Goal: Task Accomplishment & Management: Manage account settings

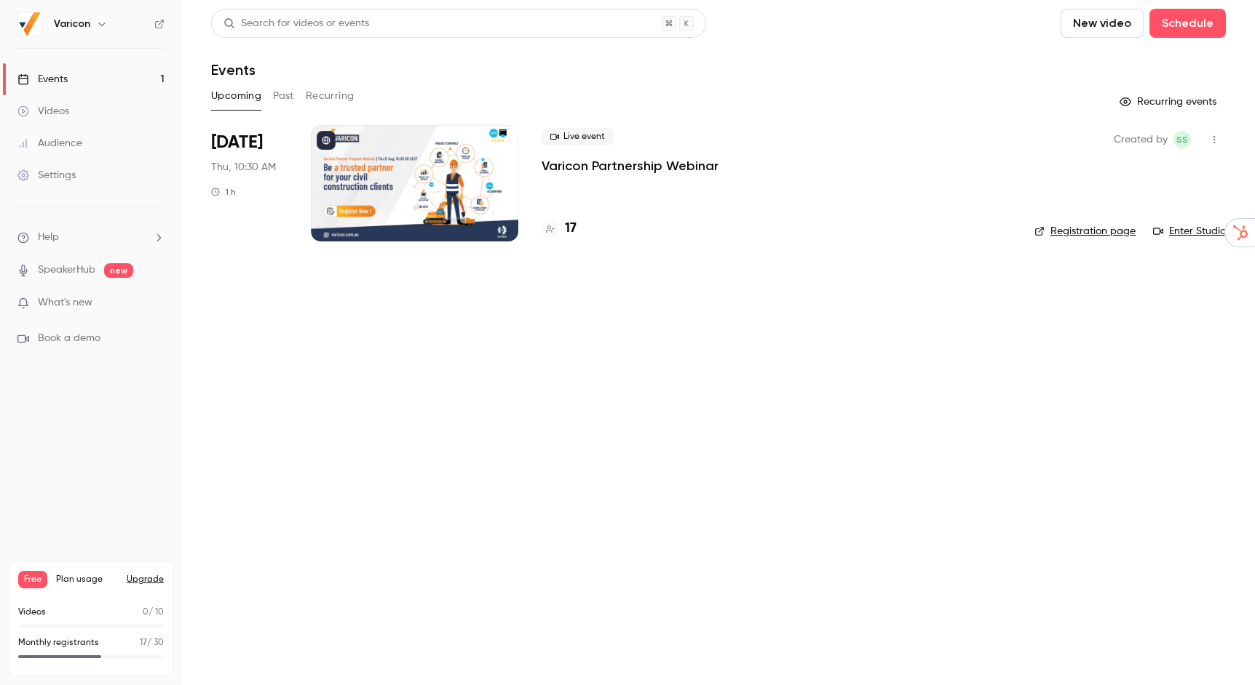
click at [413, 182] on div at bounding box center [414, 183] width 207 height 116
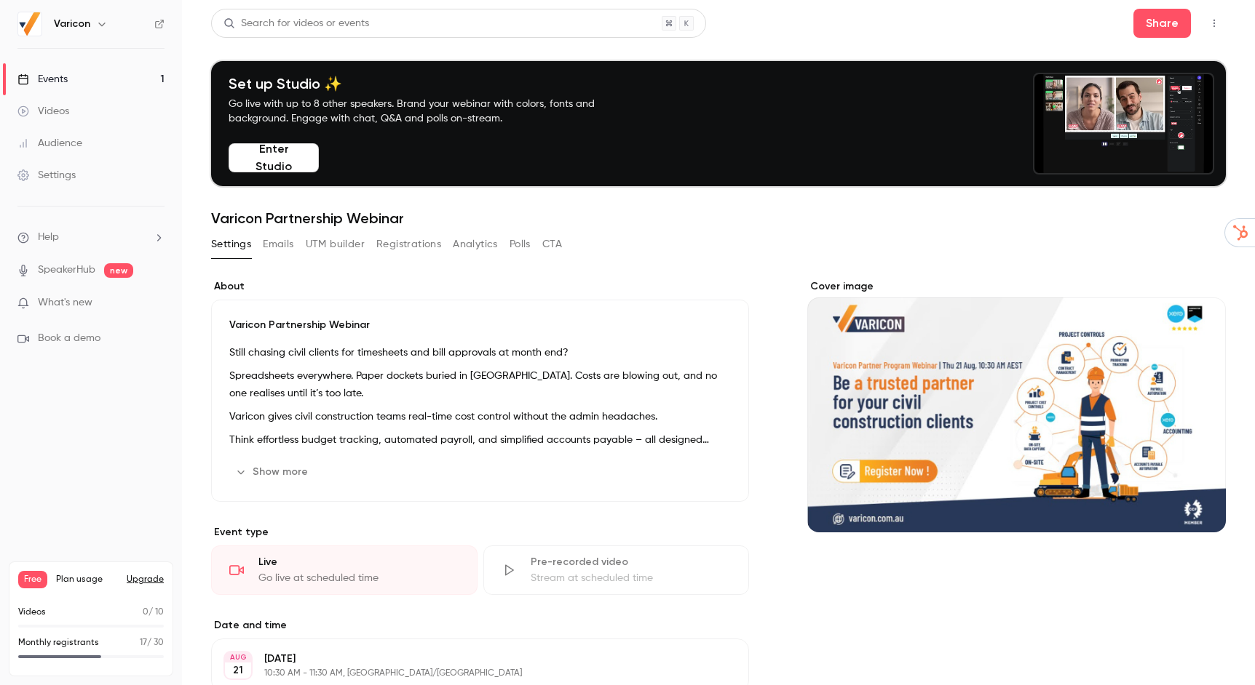
click at [413, 248] on button "Registrations" at bounding box center [408, 244] width 65 height 23
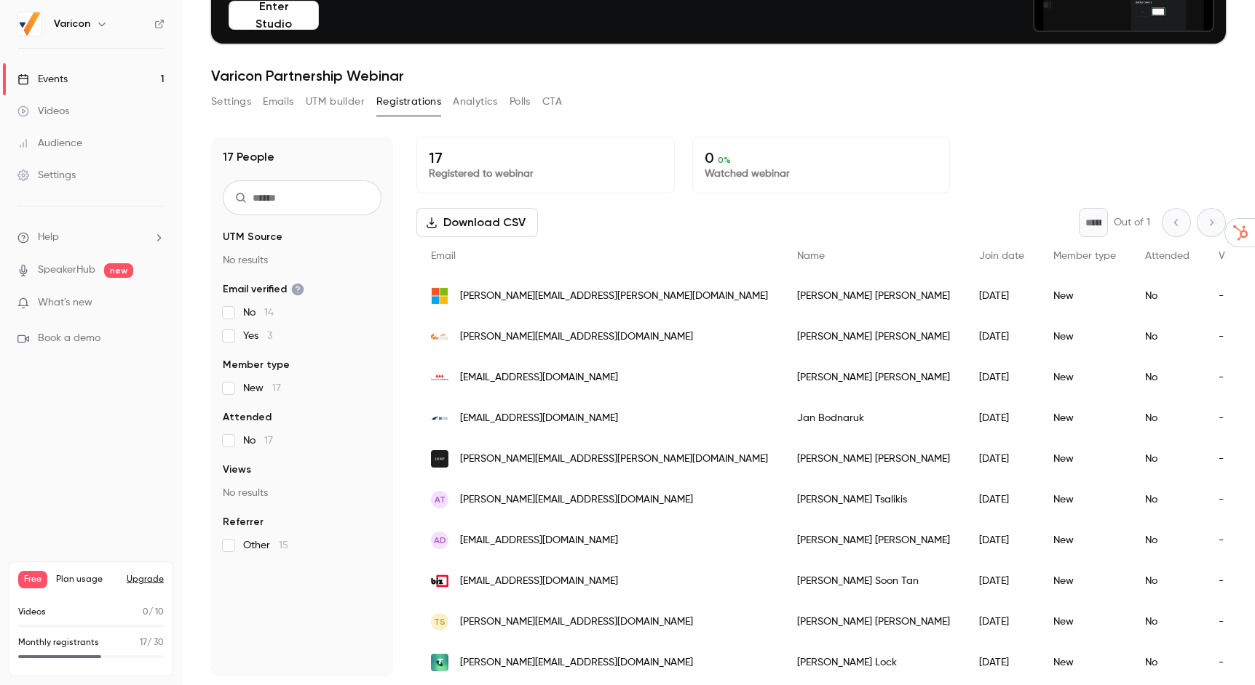
click at [258, 97] on div "Settings Emails UTM builder Registrations Analytics Polls CTA" at bounding box center [386, 101] width 351 height 23
click at [264, 98] on button "Emails" at bounding box center [278, 101] width 31 height 23
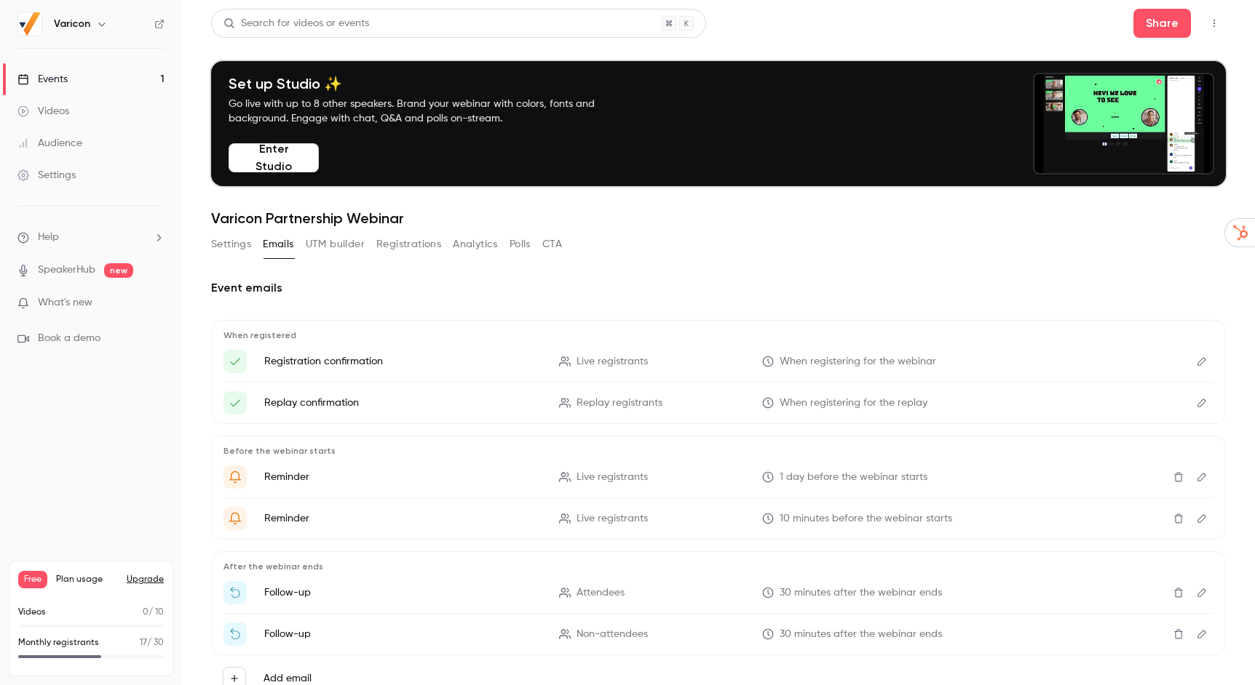
click at [1201, 476] on icon "Edit" at bounding box center [1202, 477] width 12 height 10
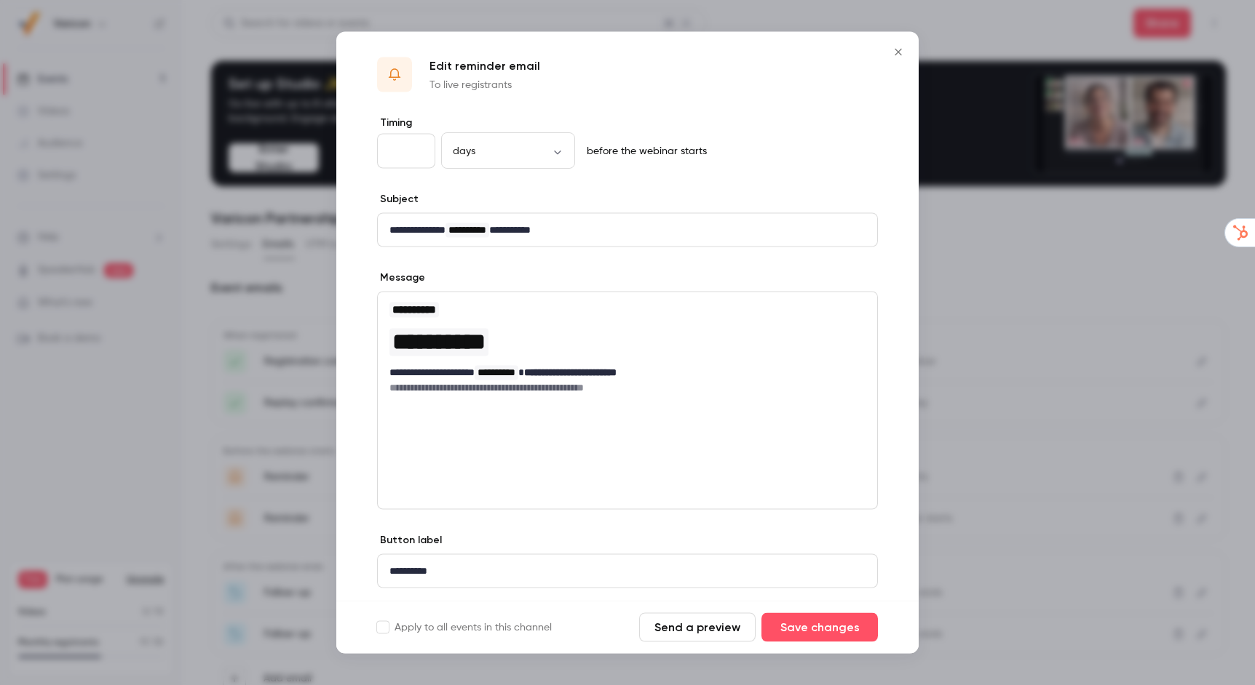
scroll to position [7, 0]
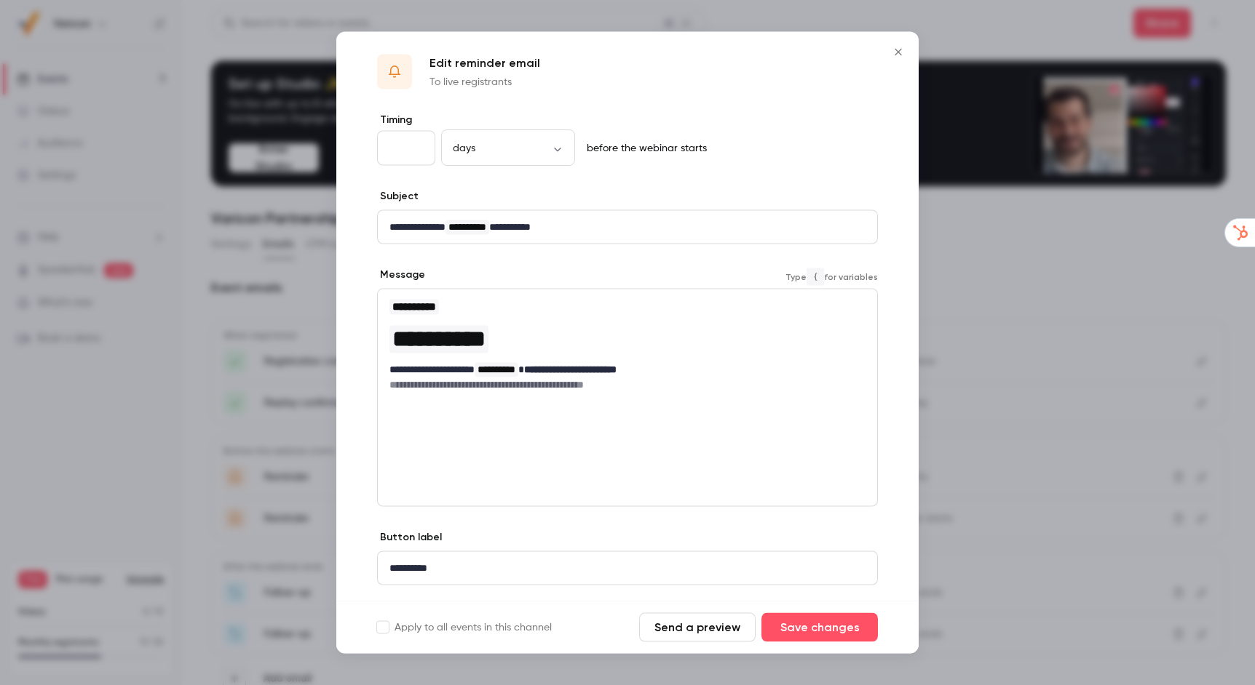
click at [646, 380] on h6 "**********" at bounding box center [627, 385] width 476 height 15
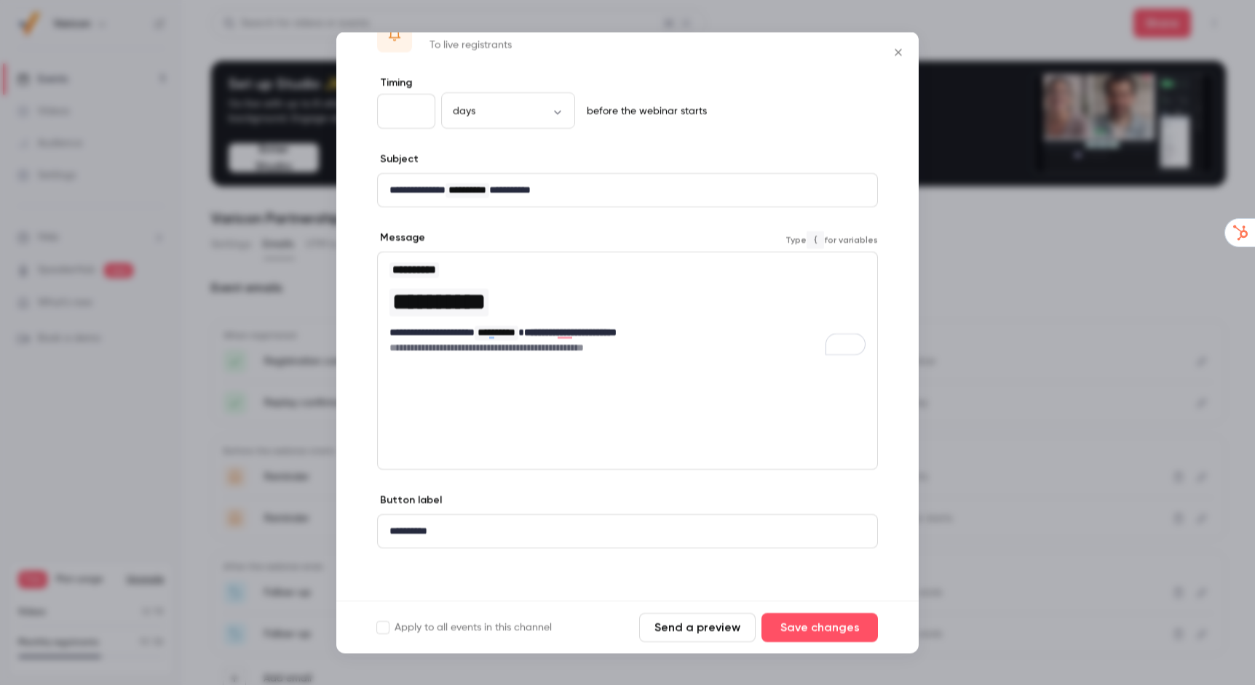
scroll to position [44, 0]
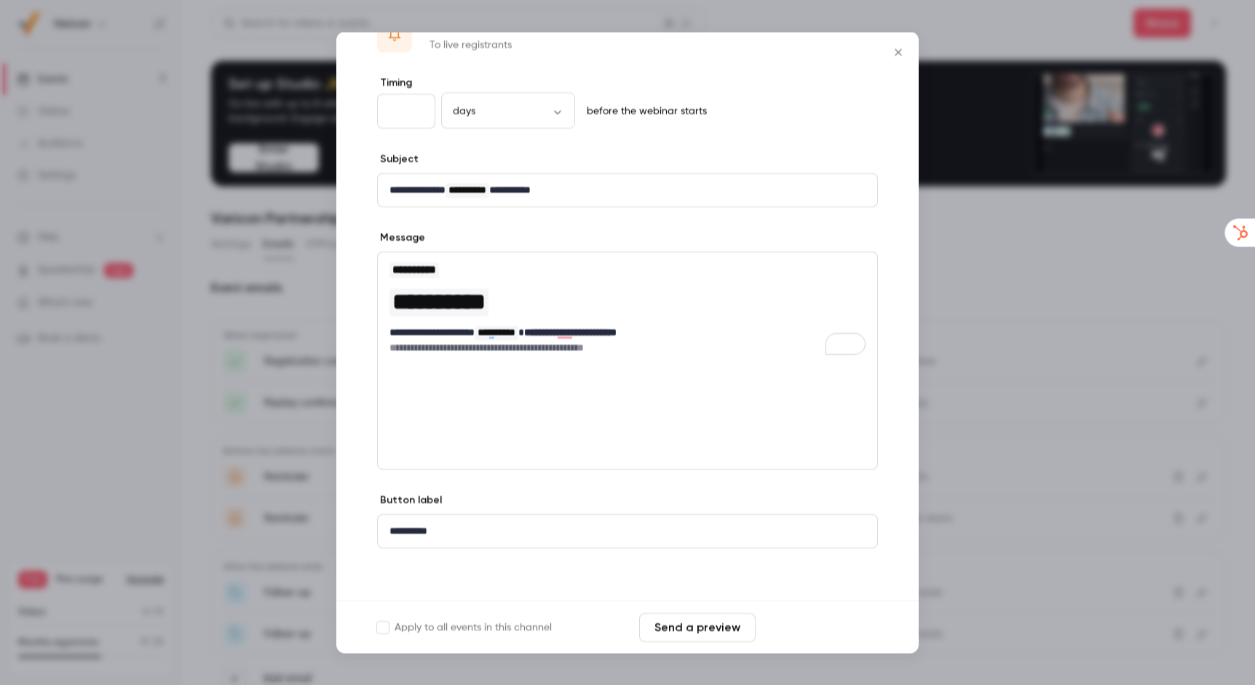
click at [784, 627] on button "Save changes" at bounding box center [819, 627] width 116 height 29
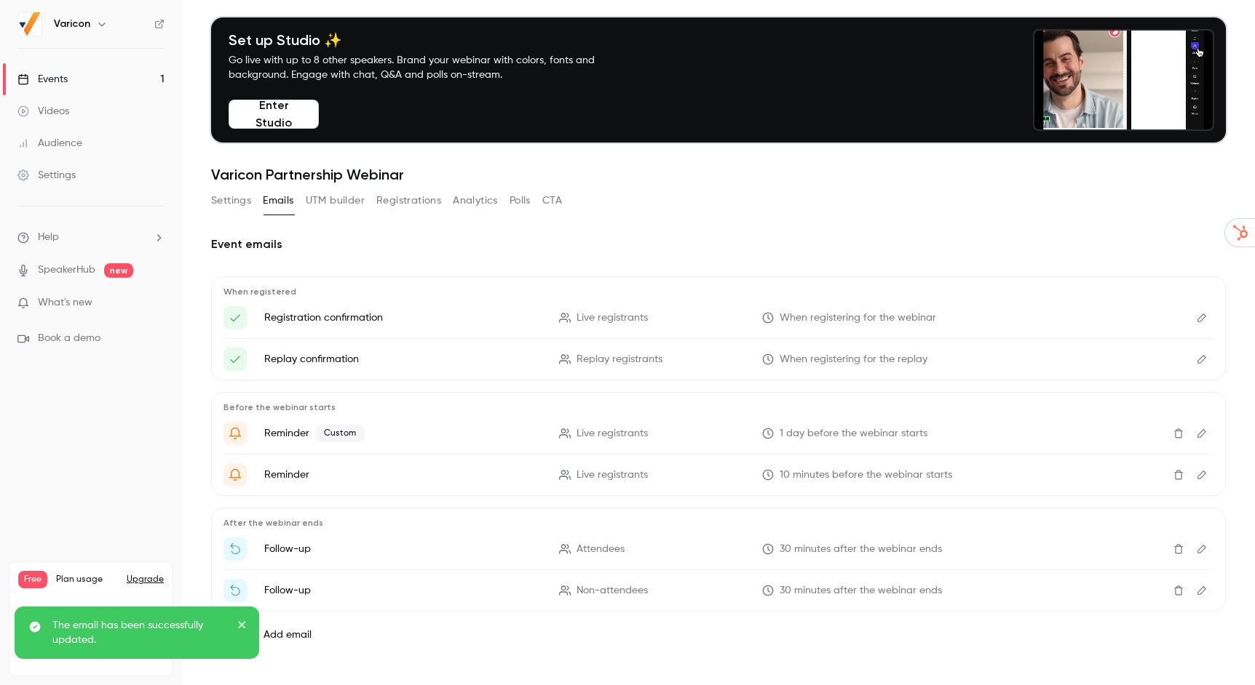
scroll to position [55, 0]
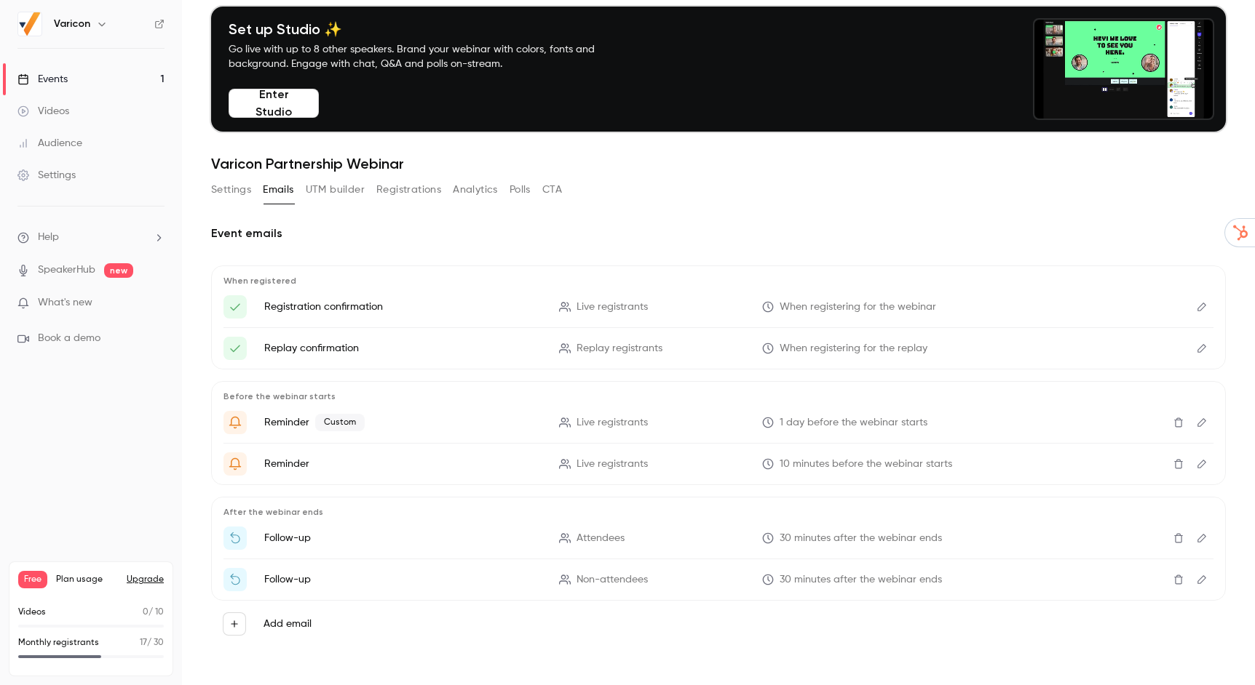
click at [235, 420] on icon "Get Ready for '{{ event_name }}' tomorrow!" at bounding box center [234, 422] width 13 height 13
click at [343, 180] on button "UTM builder" at bounding box center [335, 189] width 59 height 23
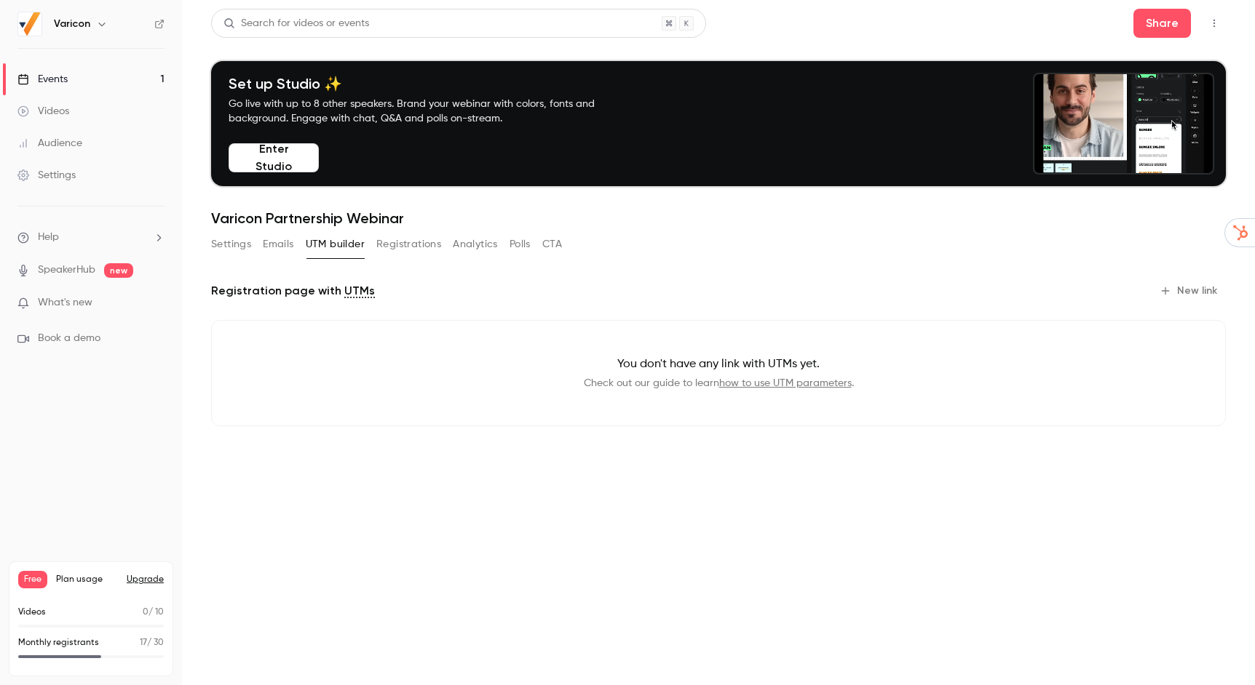
click at [283, 238] on button "Emails" at bounding box center [278, 244] width 31 height 23
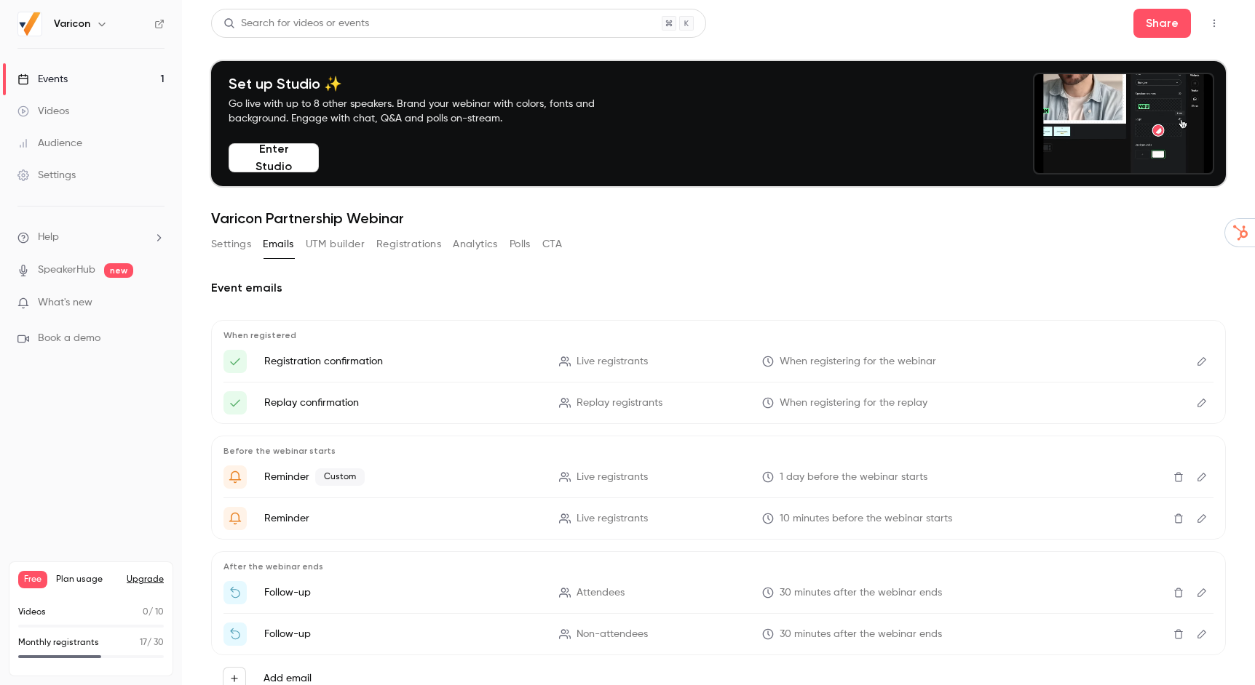
click at [237, 238] on button "Settings" at bounding box center [231, 244] width 40 height 23
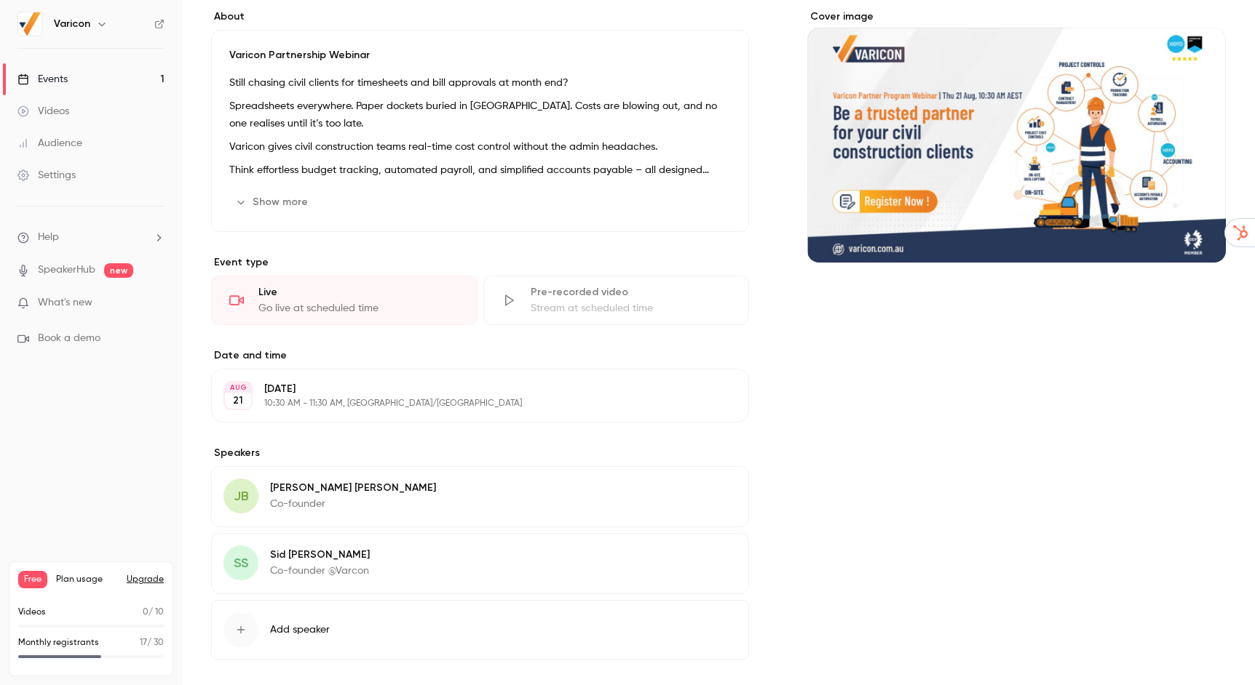
scroll to position [271, 0]
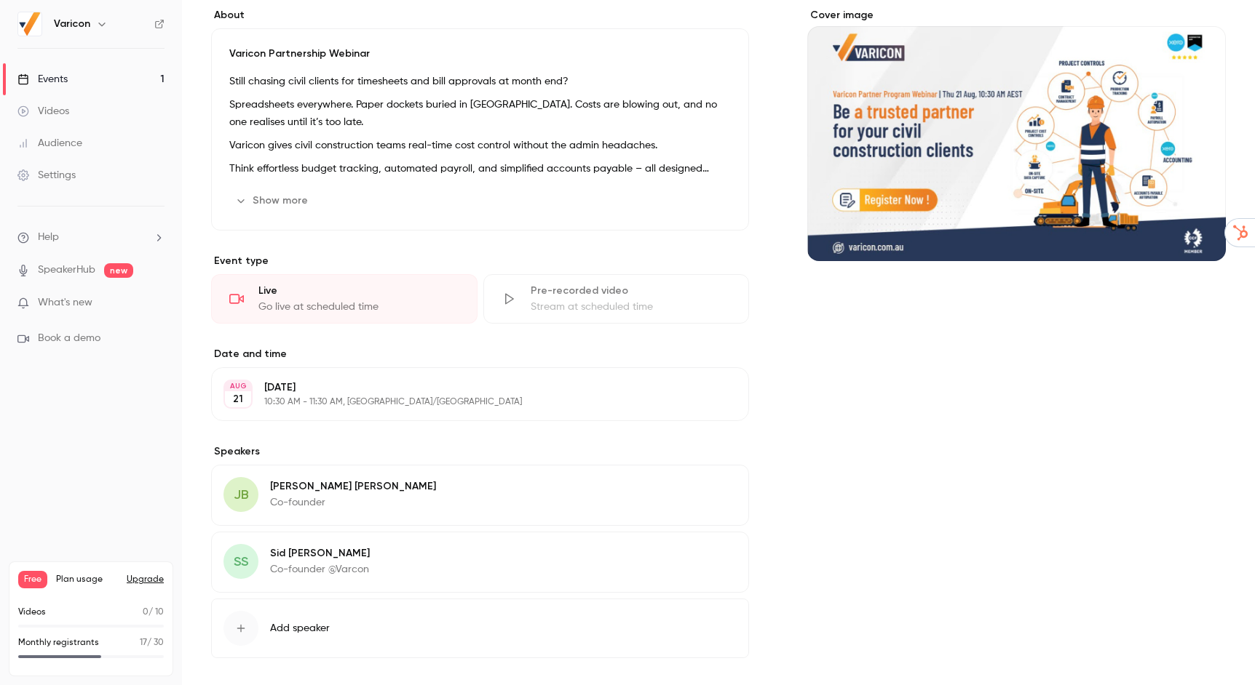
click at [949, 219] on div "Cover image" at bounding box center [1016, 134] width 418 height 253
click at [0, 0] on input "Cover image" at bounding box center [0, 0] width 0 height 0
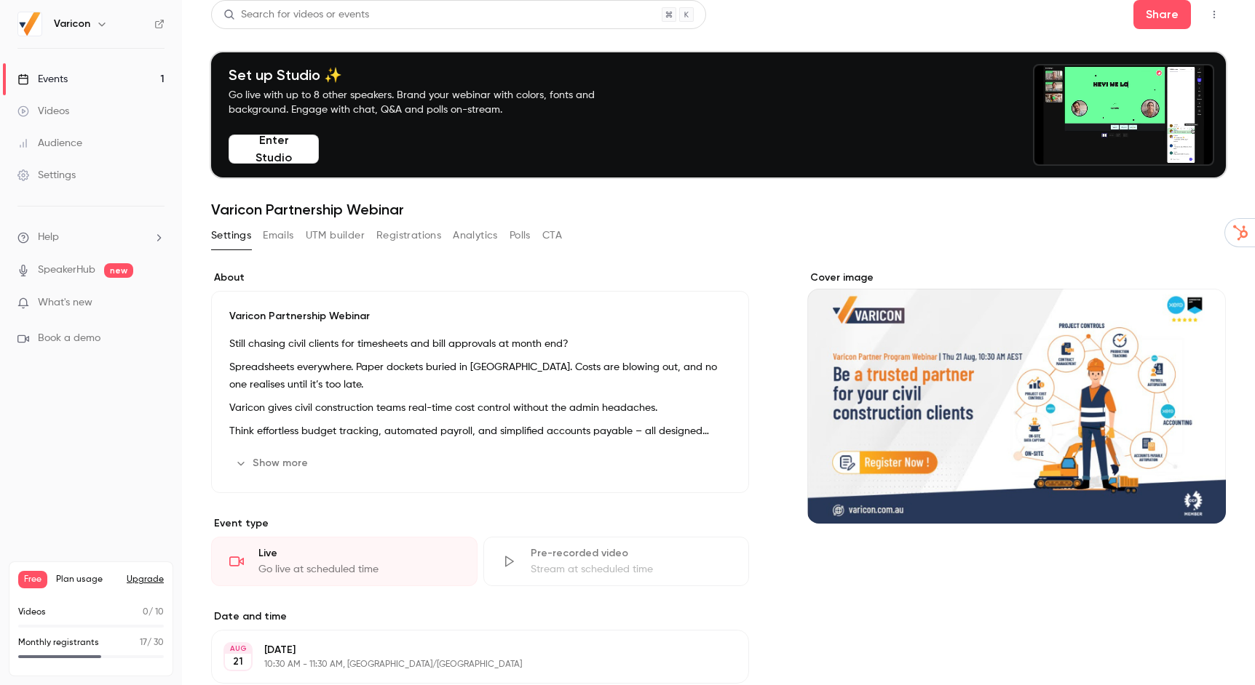
scroll to position [9, 0]
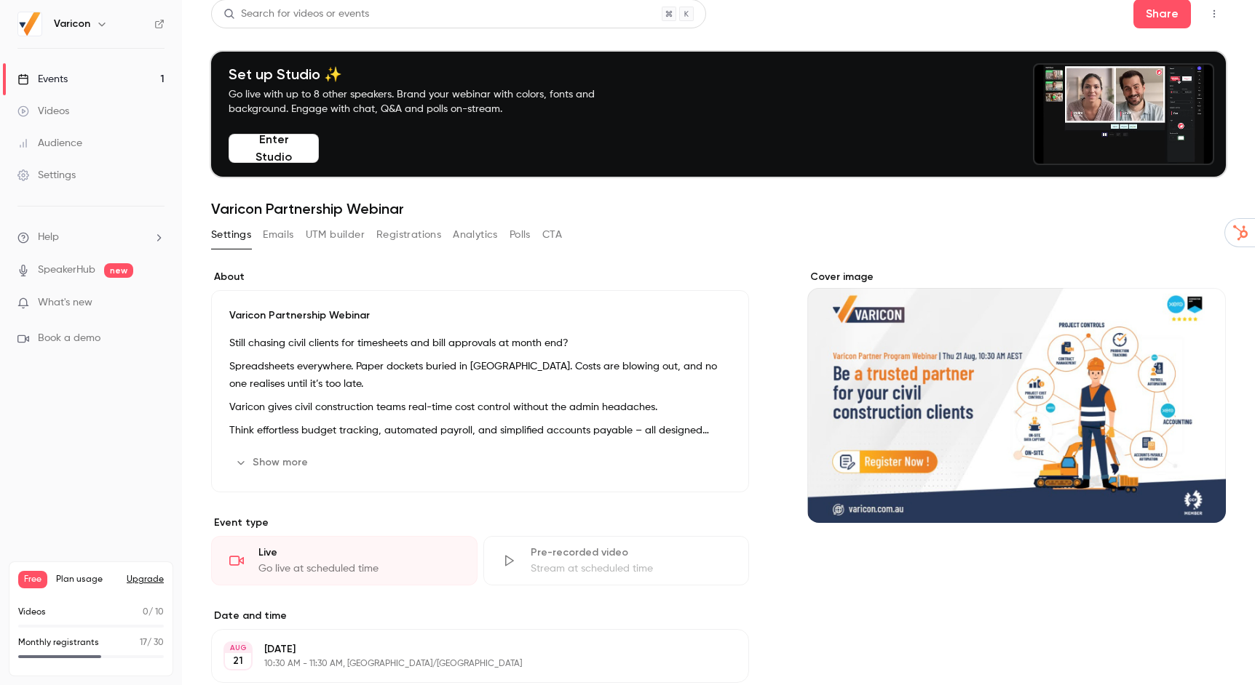
click at [301, 459] on button "Show more" at bounding box center [272, 462] width 87 height 23
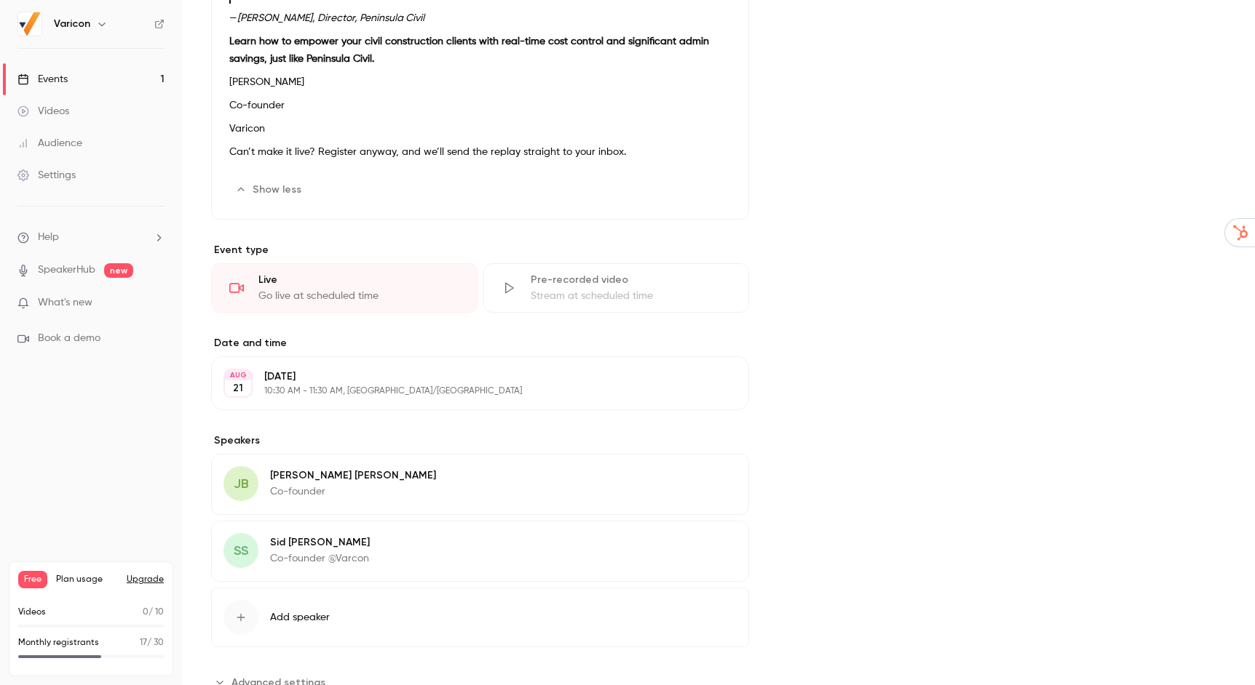
scroll to position [629, 0]
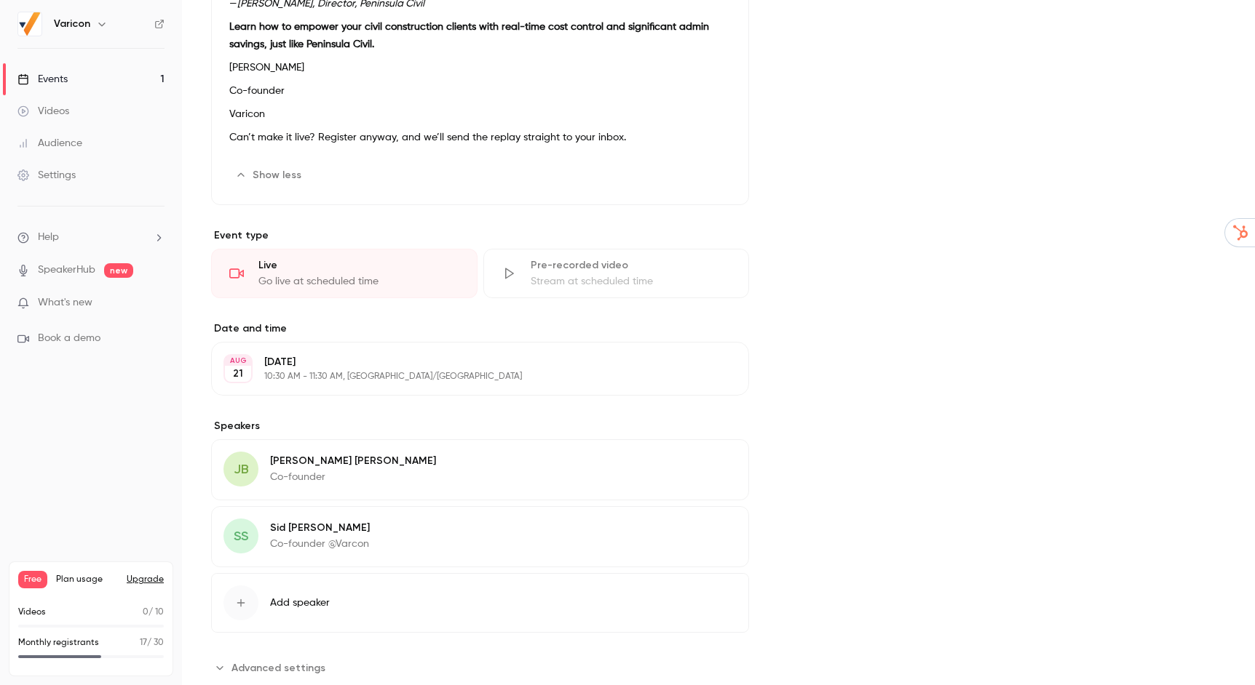
click at [367, 274] on div "Go live at scheduled time" at bounding box center [358, 281] width 201 height 15
click at [333, 364] on p "[DATE]" at bounding box center [467, 362] width 407 height 15
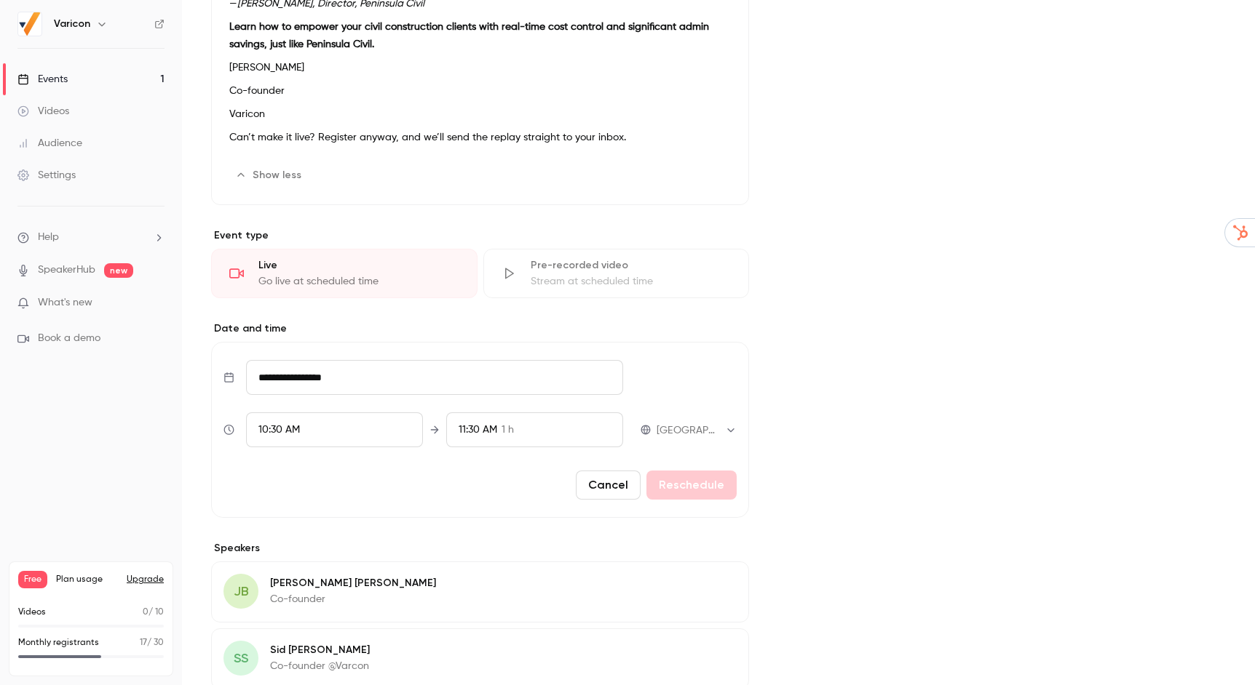
click at [392, 313] on div "About Varicon Partnership Webinar Still chasing civil clients for timesheets an…" at bounding box center [480, 226] width 538 height 1151
click at [613, 493] on button "Cancel" at bounding box center [608, 485] width 65 height 29
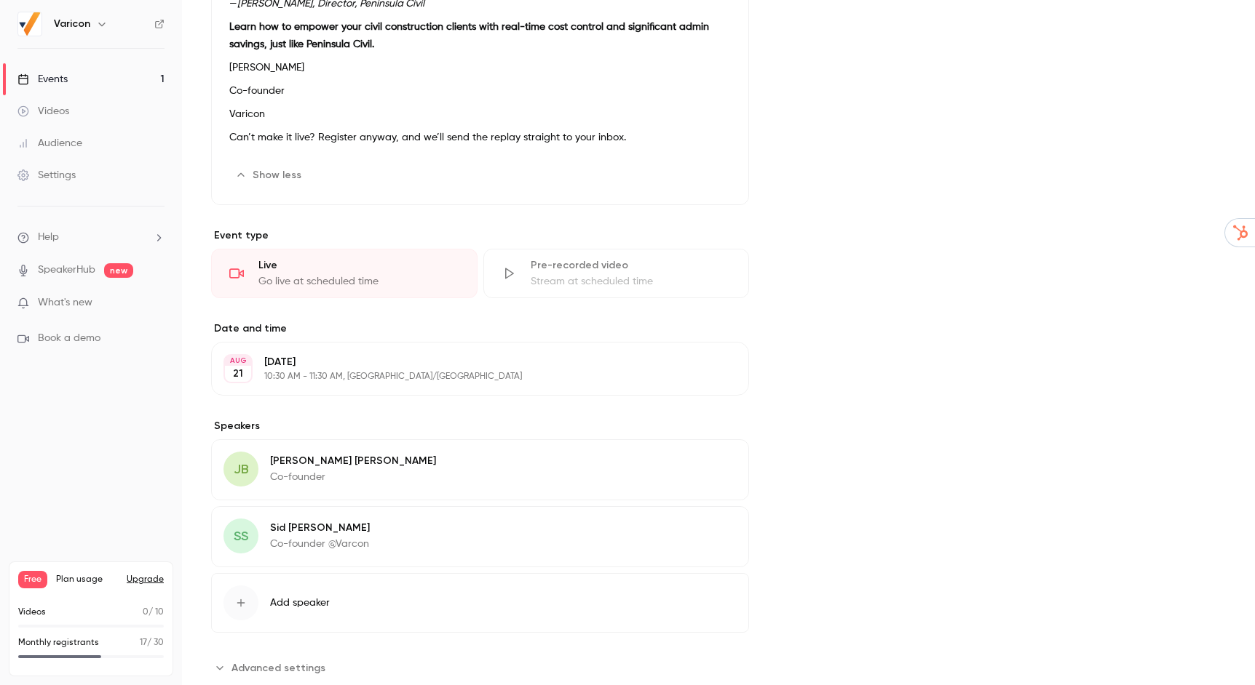
scroll to position [667, 0]
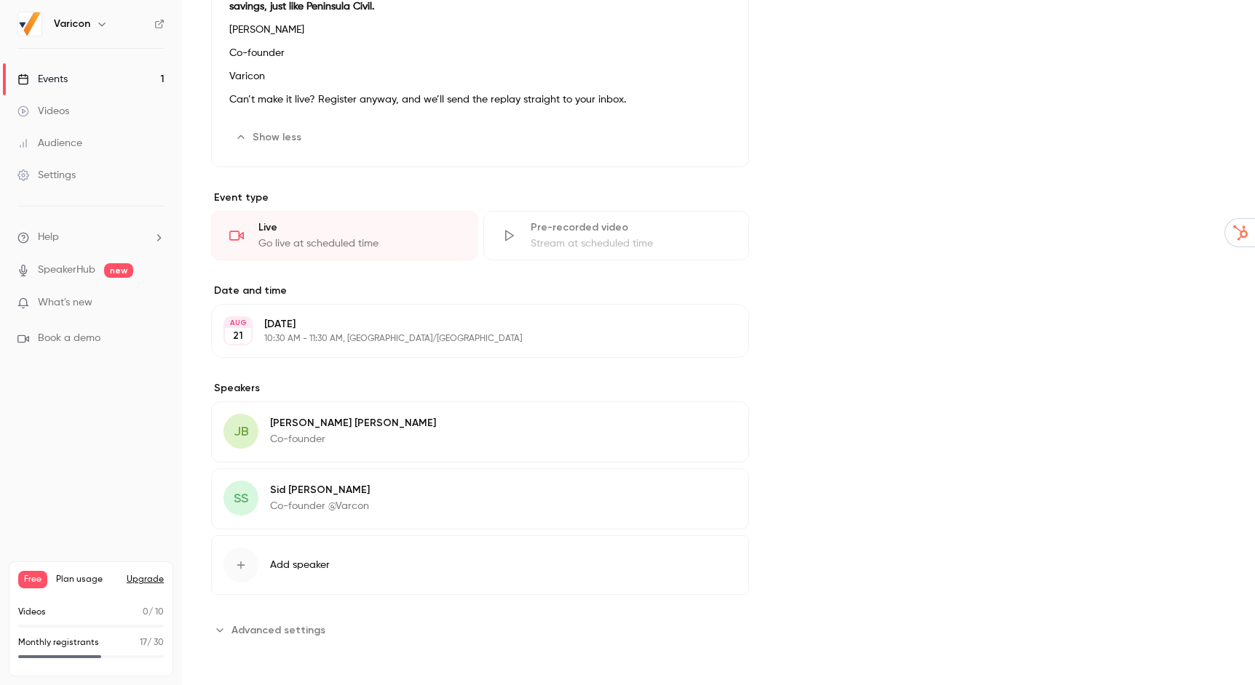
click at [313, 630] on span "Advanced settings" at bounding box center [278, 630] width 94 height 15
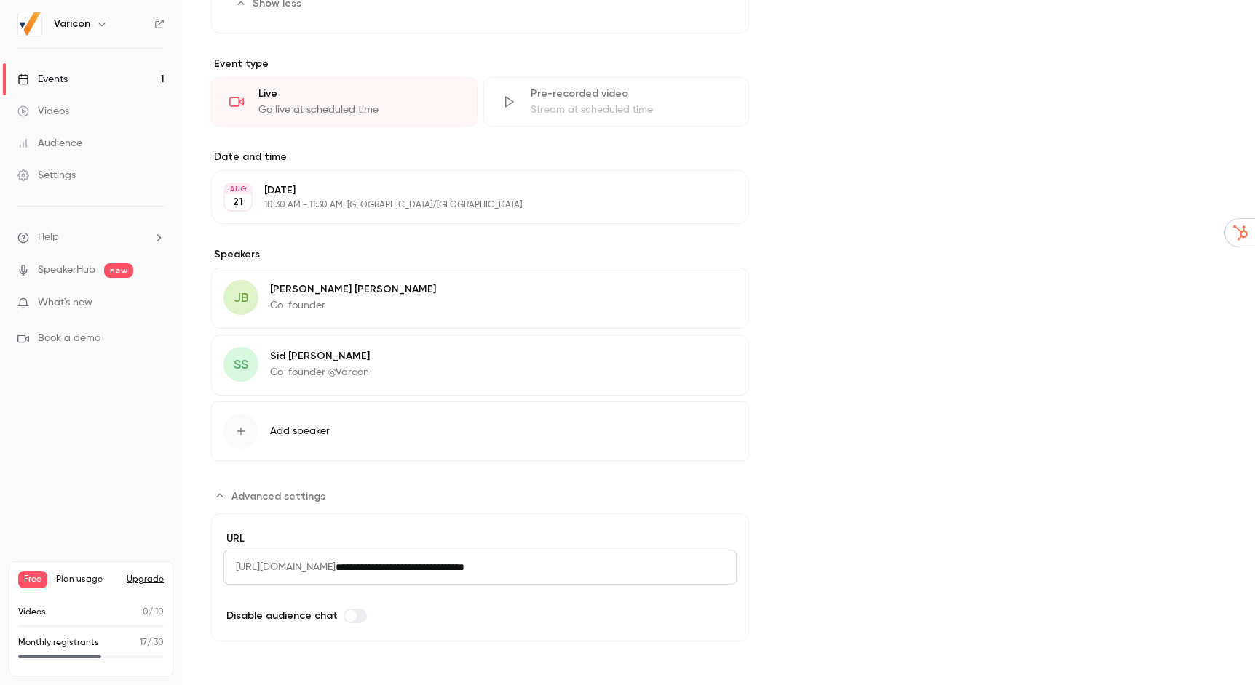
click at [556, 567] on input "**********" at bounding box center [535, 567] width 401 height 35
click at [557, 567] on input "**********" at bounding box center [535, 567] width 401 height 35
click at [556, 568] on input "**********" at bounding box center [535, 567] width 401 height 35
click at [648, 568] on input "**********" at bounding box center [535, 567] width 401 height 35
drag, startPoint x: 505, startPoint y: 572, endPoint x: 231, endPoint y: 562, distance: 274.5
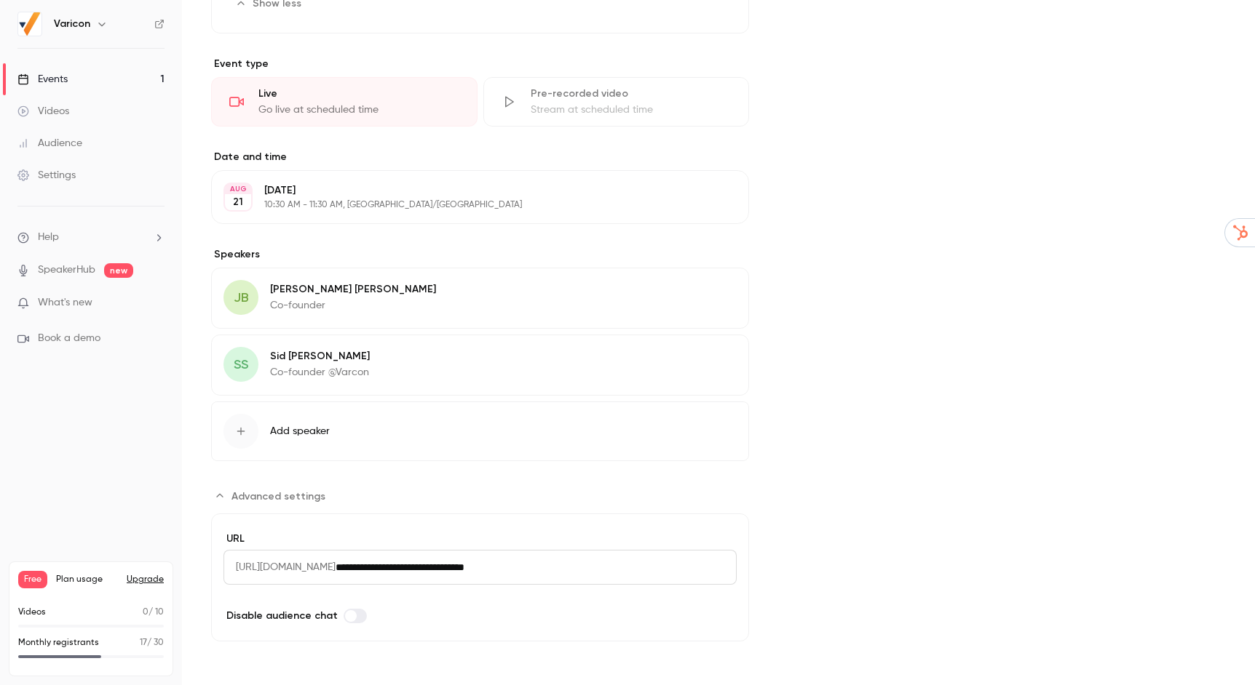
click at [231, 562] on div "**********" at bounding box center [479, 567] width 513 height 35
